Goal: Information Seeking & Learning: Learn about a topic

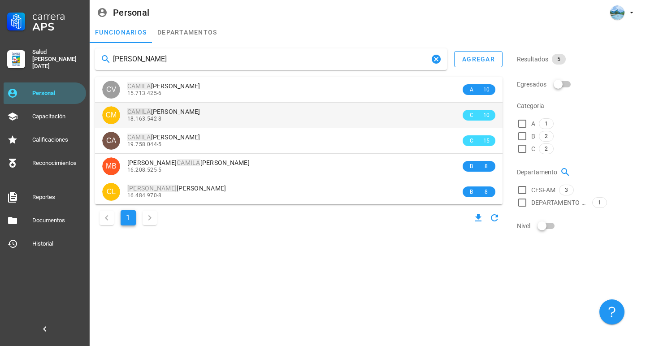
type input "[PERSON_NAME]"
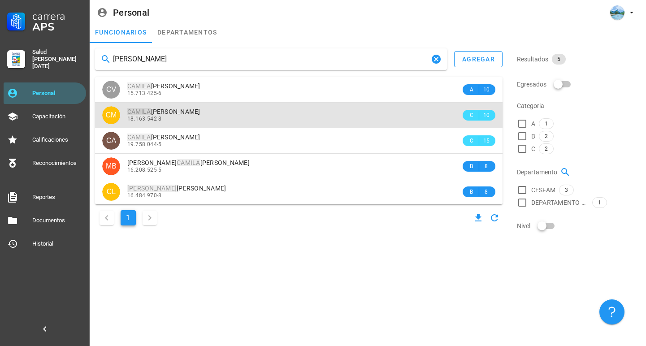
click at [240, 121] on div "[PERSON_NAME] 18.163.542-8" at bounding box center [294, 115] width 334 height 25
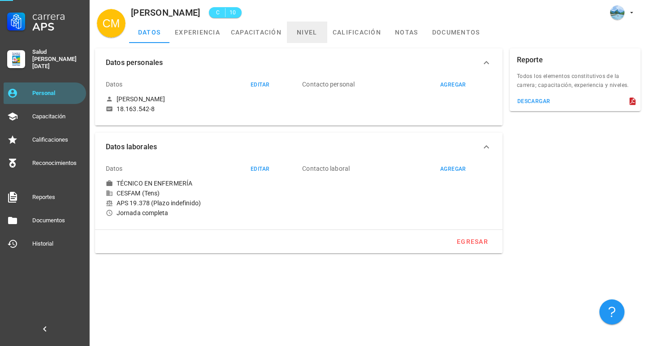
click at [304, 30] on link "nivel" at bounding box center [307, 33] width 40 height 22
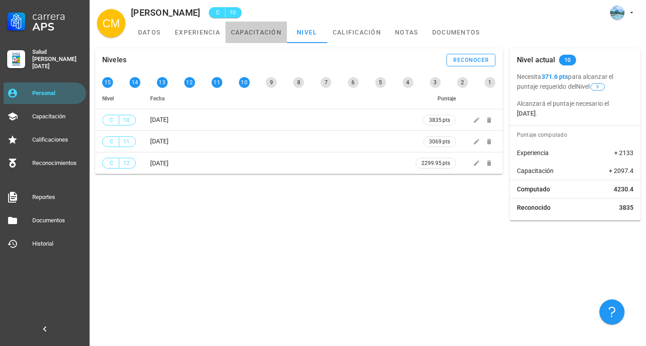
click at [251, 33] on link "capacitación" at bounding box center [255, 33] width 61 height 22
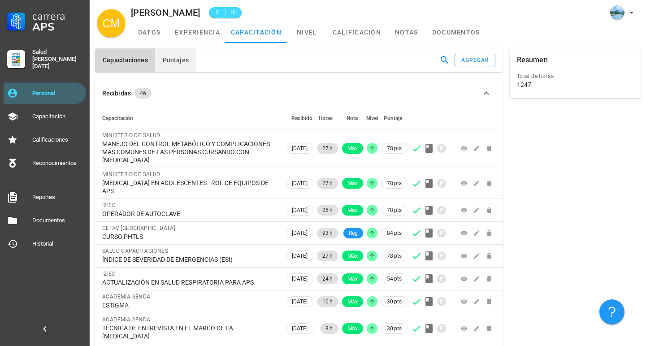
click at [190, 59] on button "Puntajes" at bounding box center [175, 59] width 41 height 23
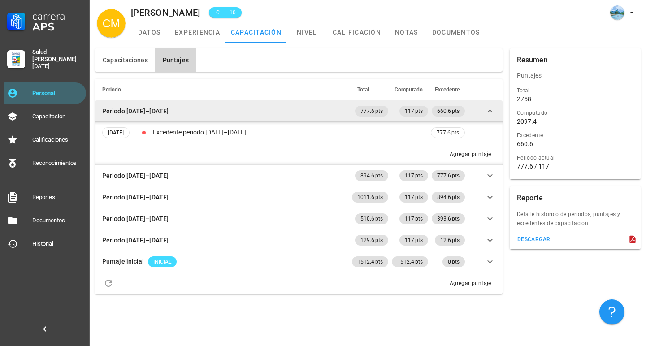
click at [201, 106] on td "Periodo [DATE]–[DATE]" at bounding box center [222, 111] width 255 height 22
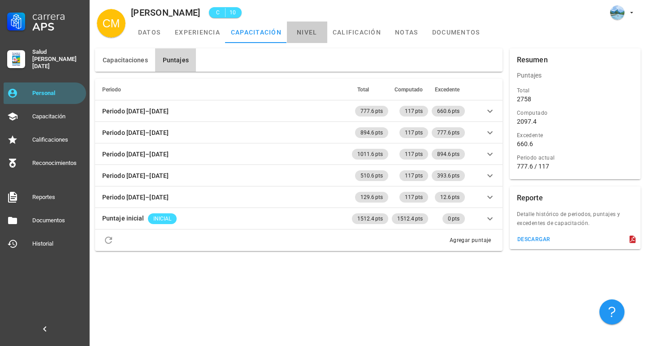
click at [303, 34] on link "nivel" at bounding box center [307, 33] width 40 height 22
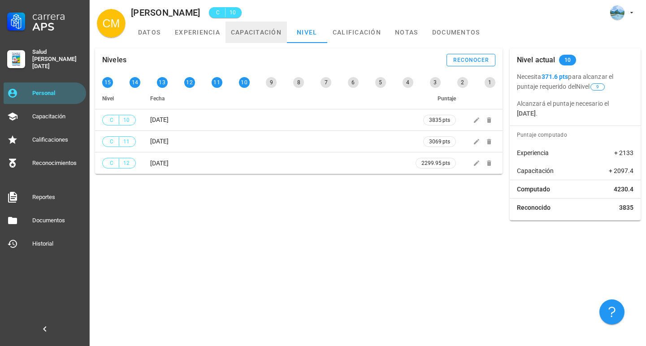
click at [241, 33] on link "capacitación" at bounding box center [255, 33] width 61 height 22
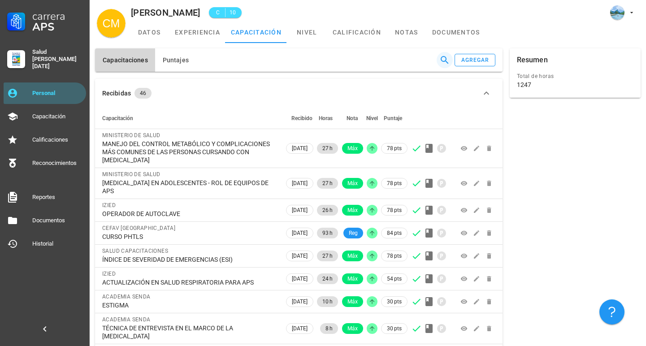
click at [443, 60] on icon "button" at bounding box center [444, 60] width 11 height 11
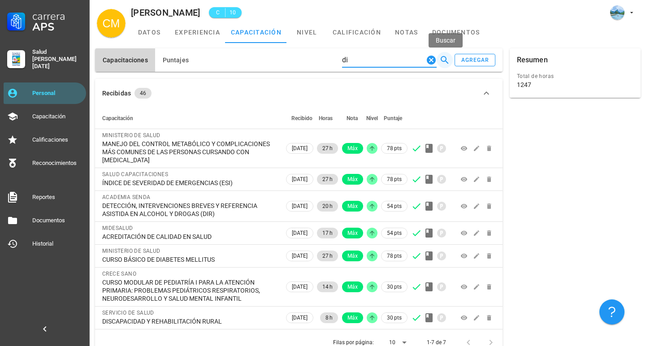
type input "d"
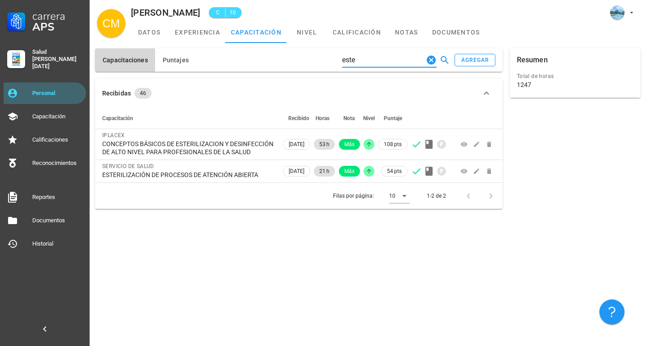
type input "este"
click at [69, 90] on div "Personal" at bounding box center [57, 93] width 50 height 7
